Goal: Information Seeking & Learning: Learn about a topic

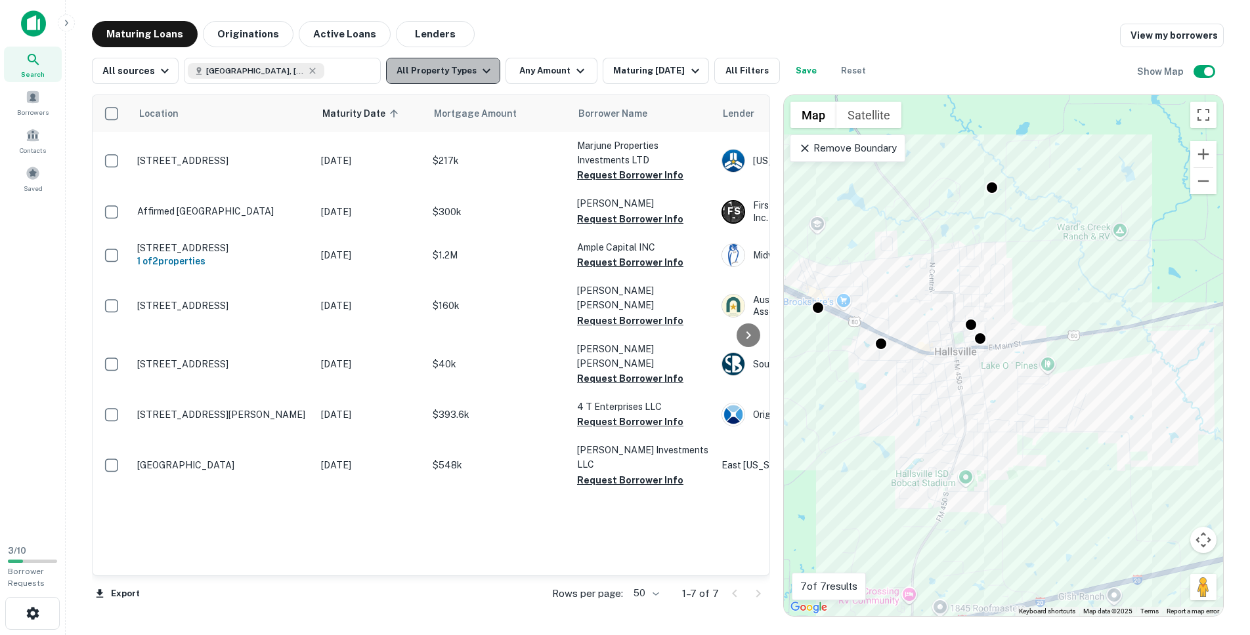
click at [442, 72] on button "All Property Types" at bounding box center [443, 71] width 114 height 26
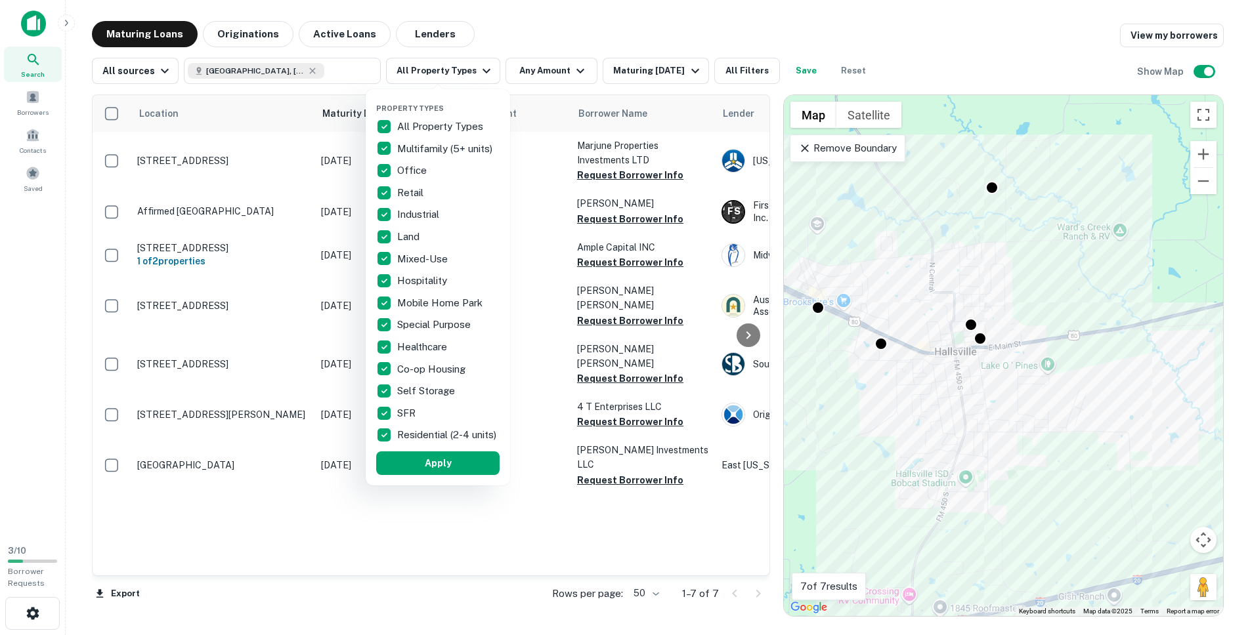
click at [412, 114] on div "Property Types All Property Types Multifamily (5+ units) Office Retail Industri…" at bounding box center [437, 287] width 123 height 375
click at [407, 122] on p "All Property Types" at bounding box center [441, 127] width 89 height 16
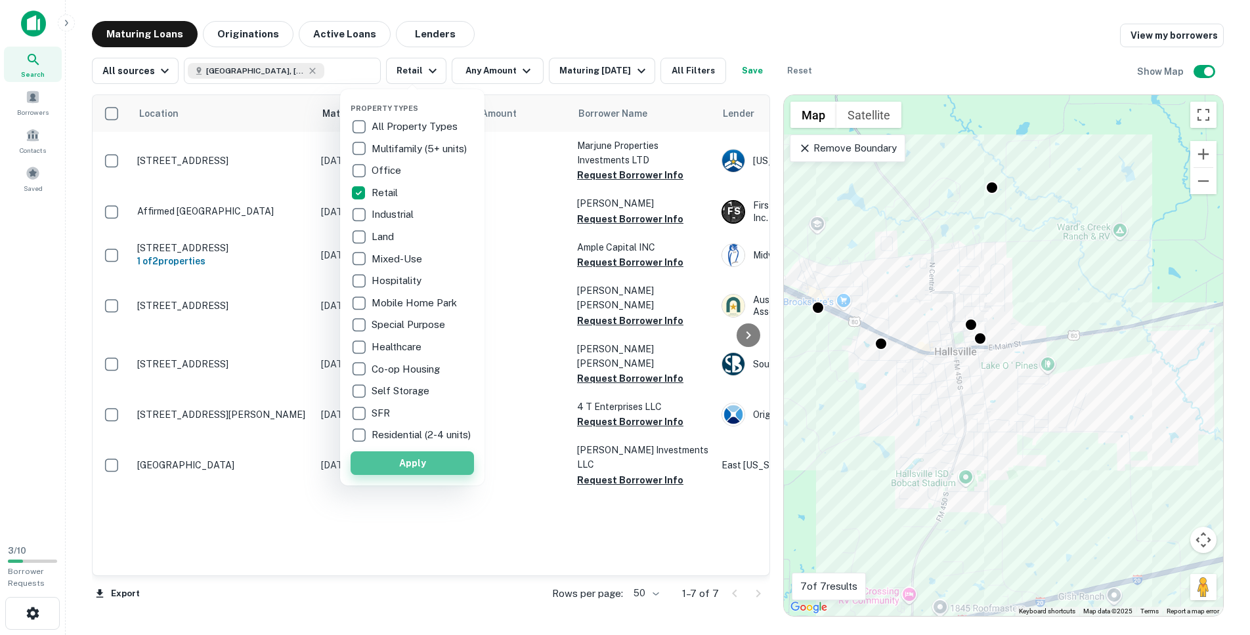
click at [424, 475] on button "Apply" at bounding box center [411, 464] width 123 height 24
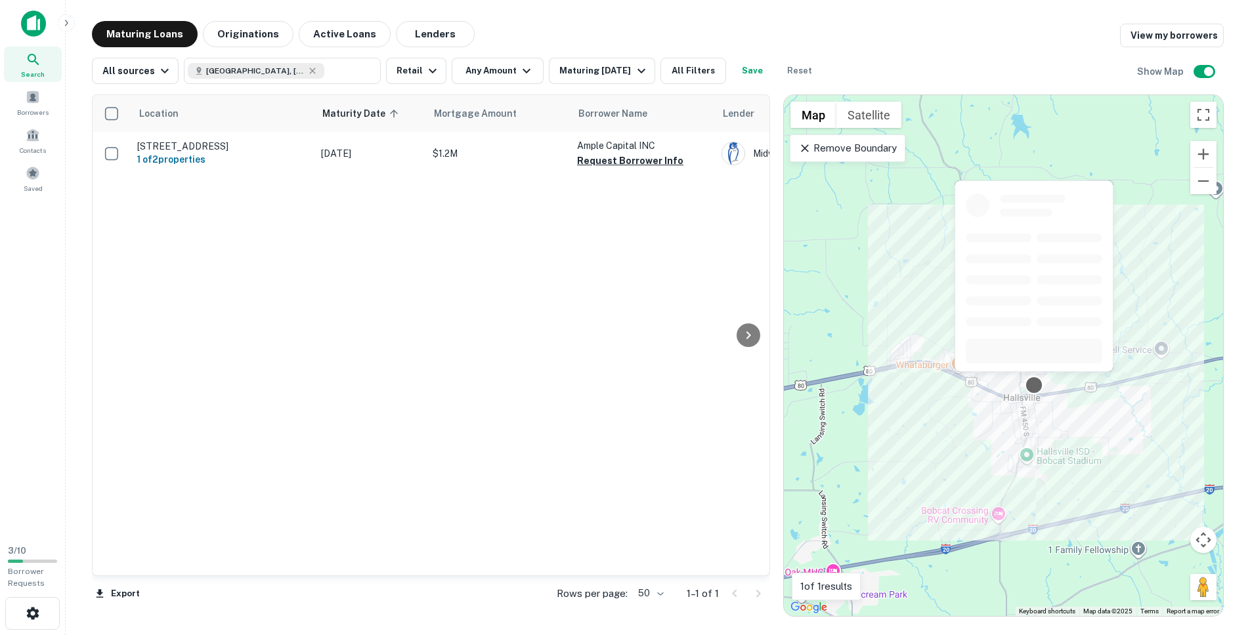
click at [1034, 384] on div at bounding box center [1033, 385] width 19 height 19
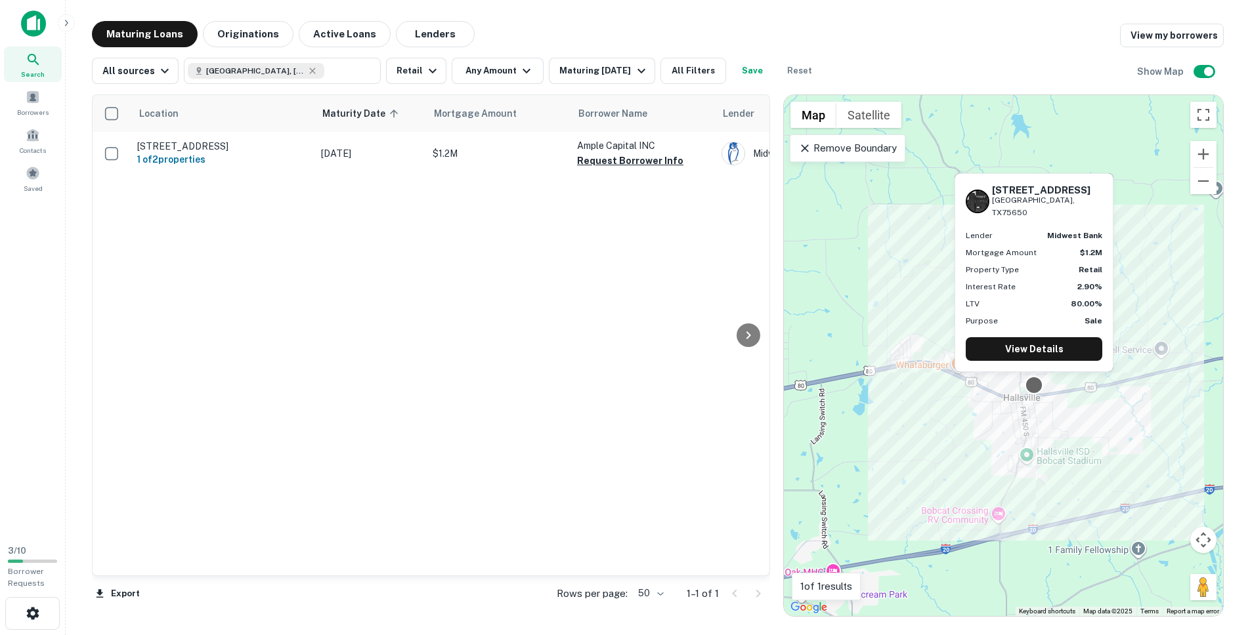
click at [1030, 387] on div at bounding box center [1033, 385] width 19 height 19
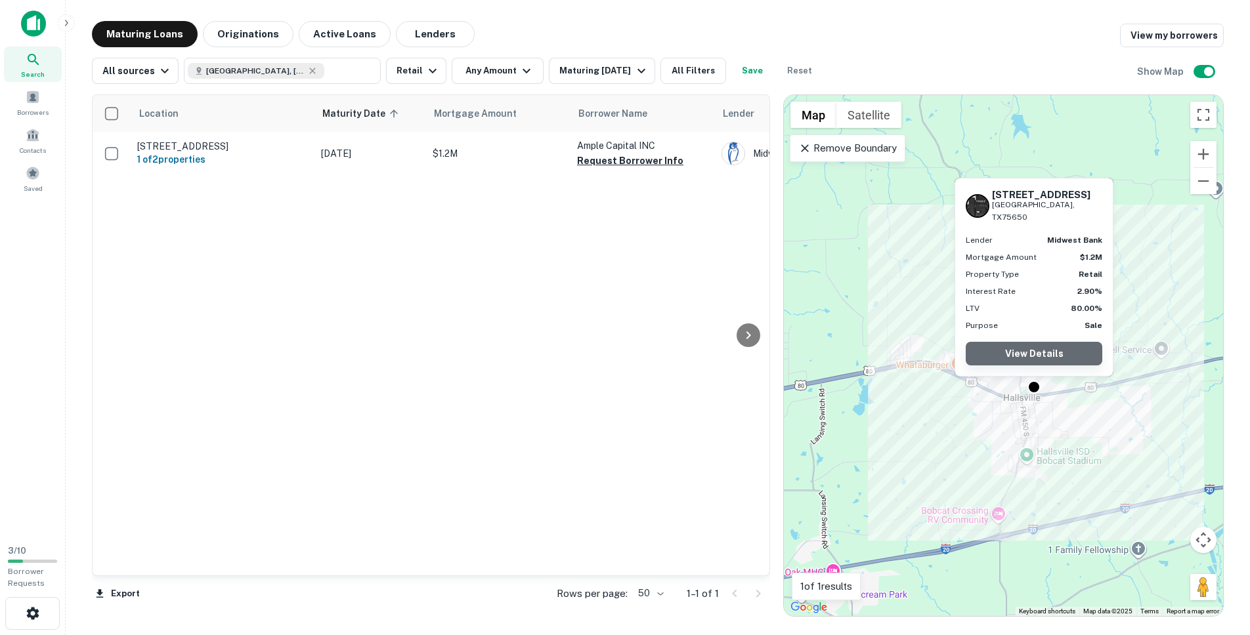
click at [1035, 355] on link "View Details" at bounding box center [1033, 354] width 137 height 24
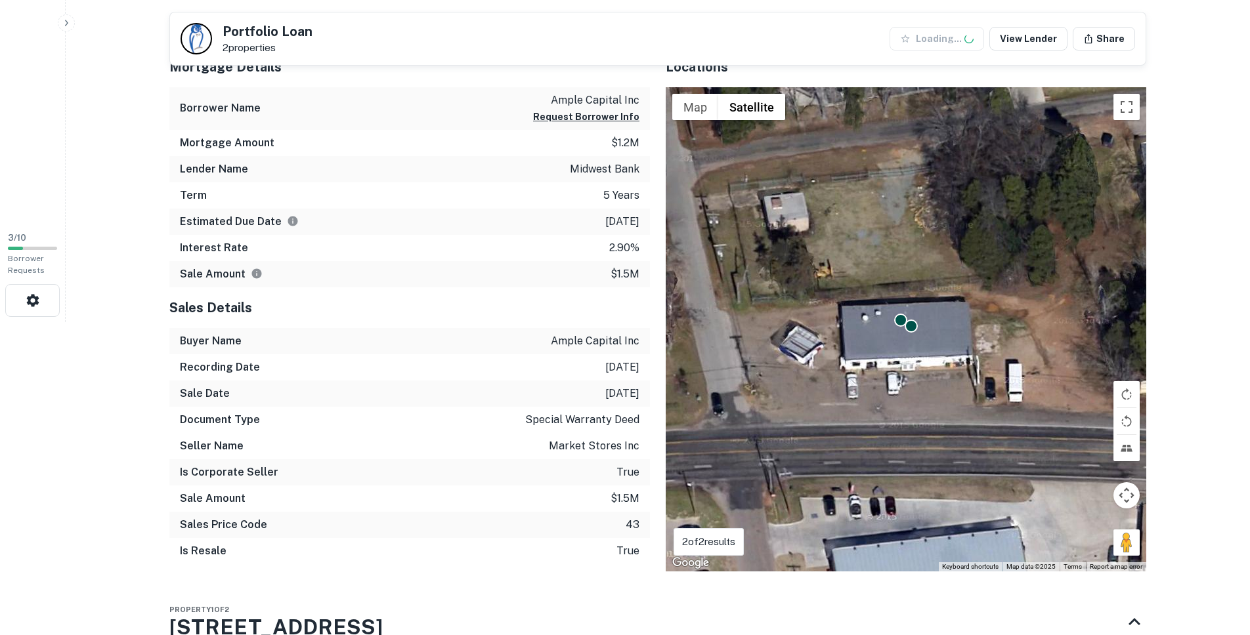
scroll to position [317, 0]
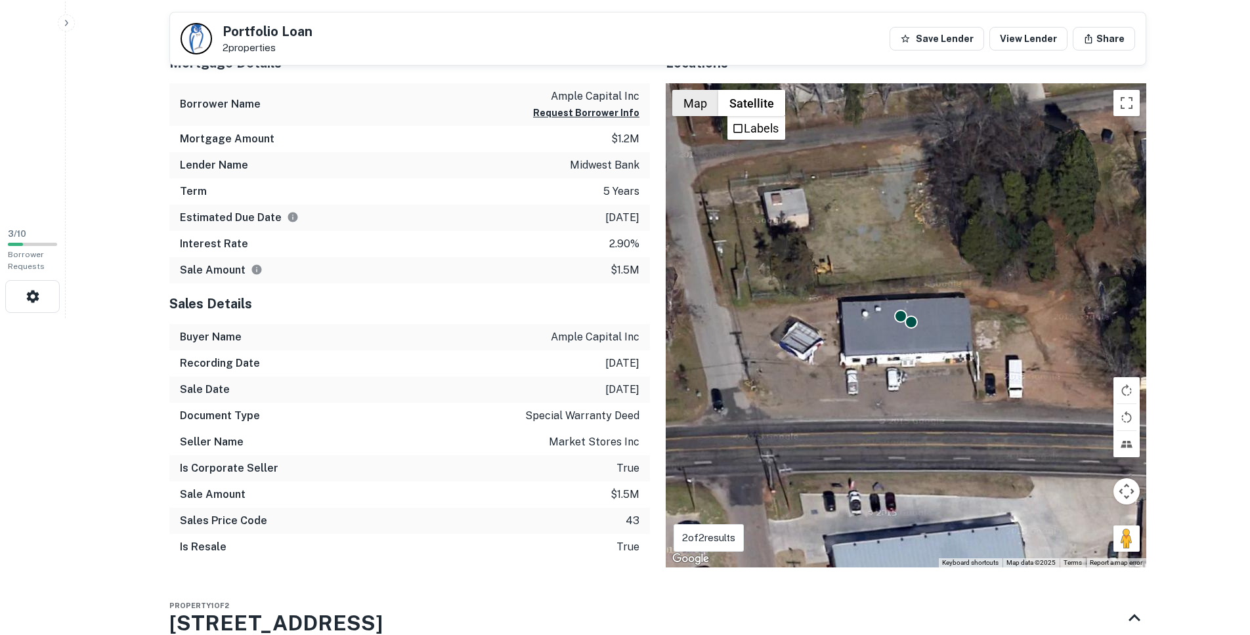
click at [692, 102] on button "Map" at bounding box center [695, 103] width 46 height 26
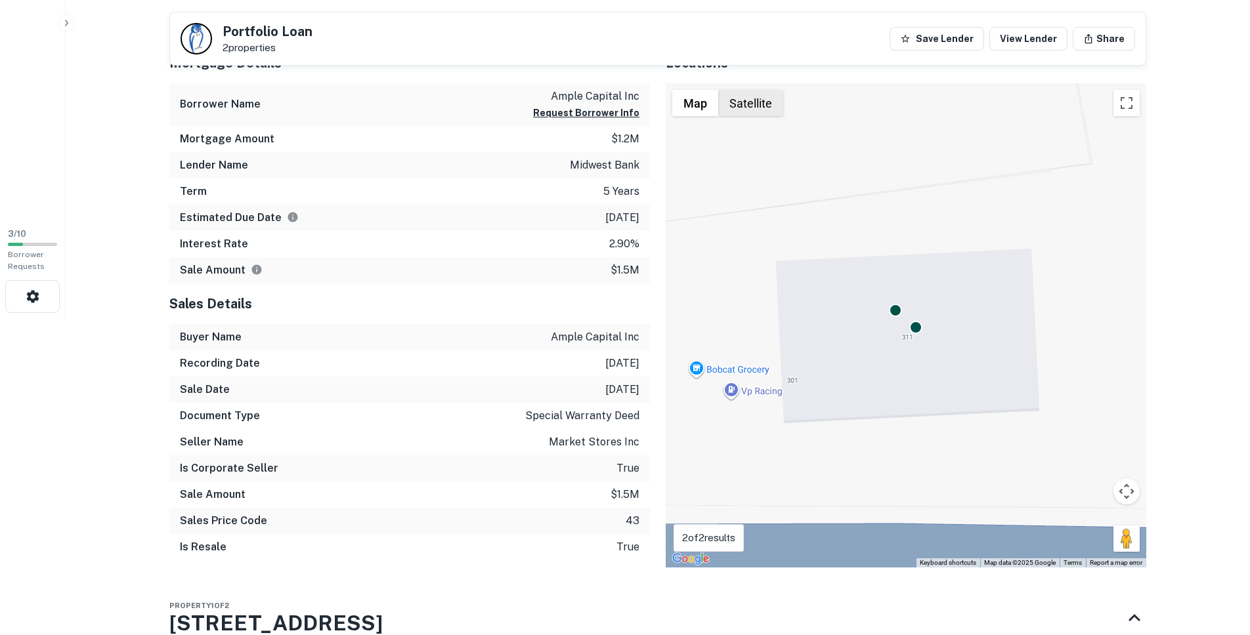
click at [755, 102] on button "Satellite" at bounding box center [750, 103] width 65 height 26
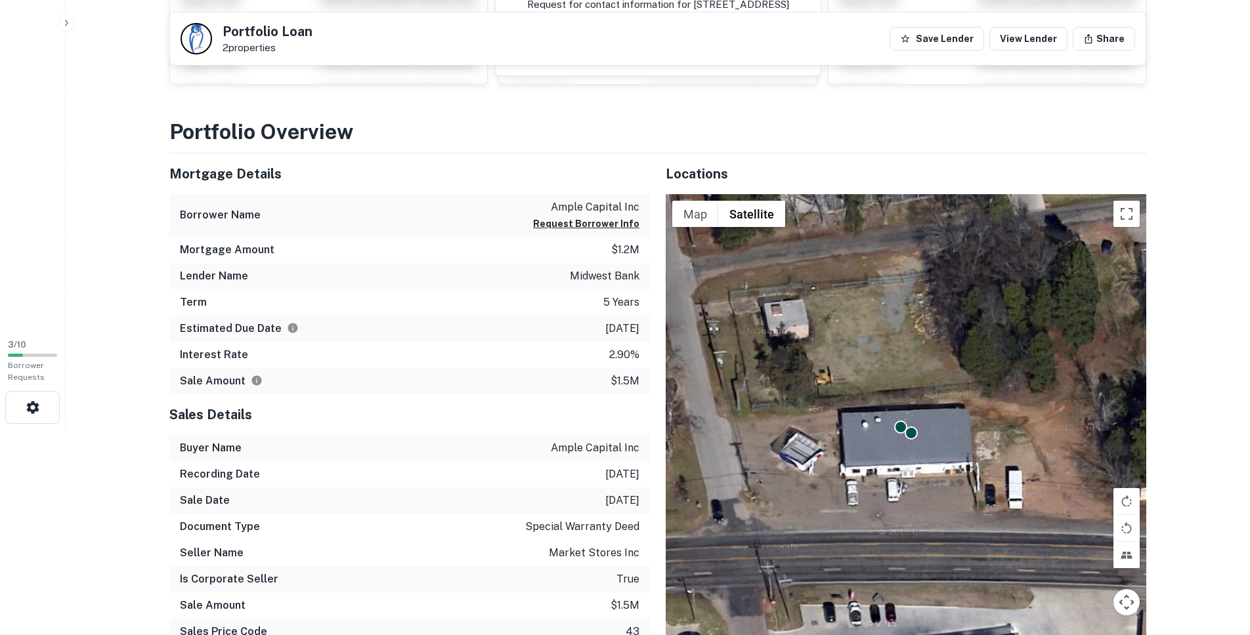
scroll to position [0, 0]
